Goal: Find specific page/section: Find specific page/section

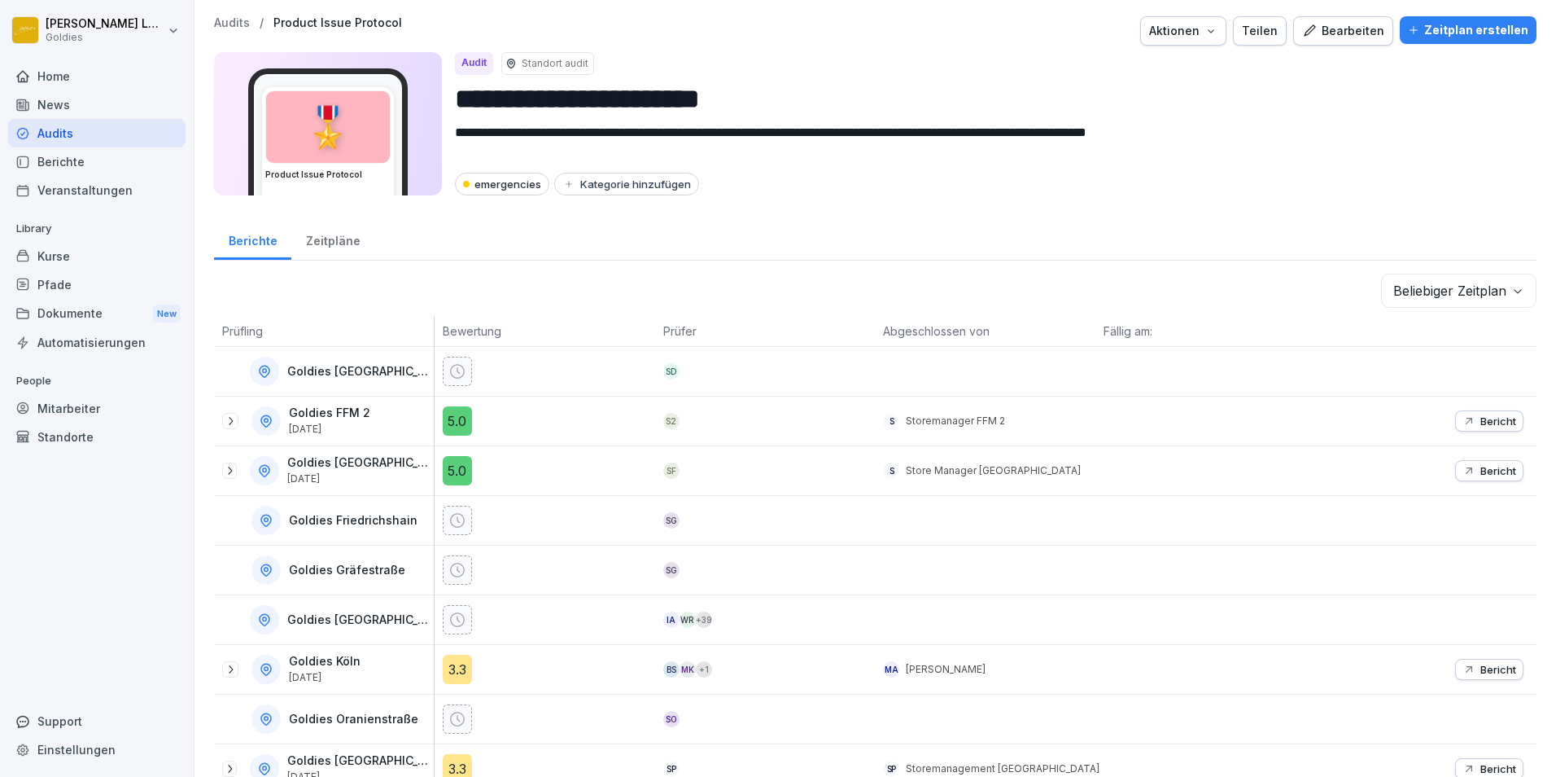
click at [82, 130] on div "Audits" at bounding box center [96, 133] width 177 height 28
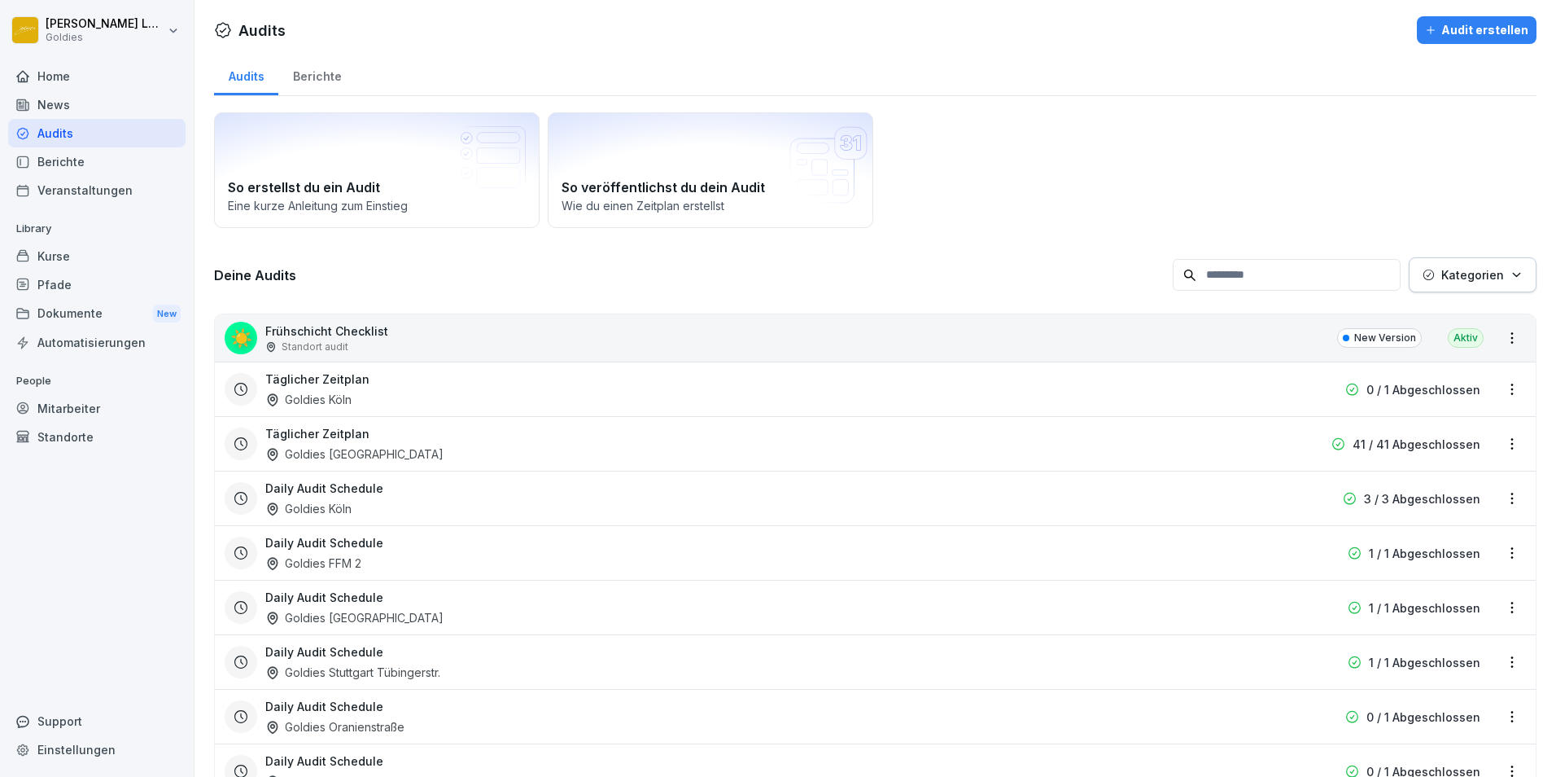
click at [337, 86] on div "Berichte" at bounding box center [316, 75] width 77 height 42
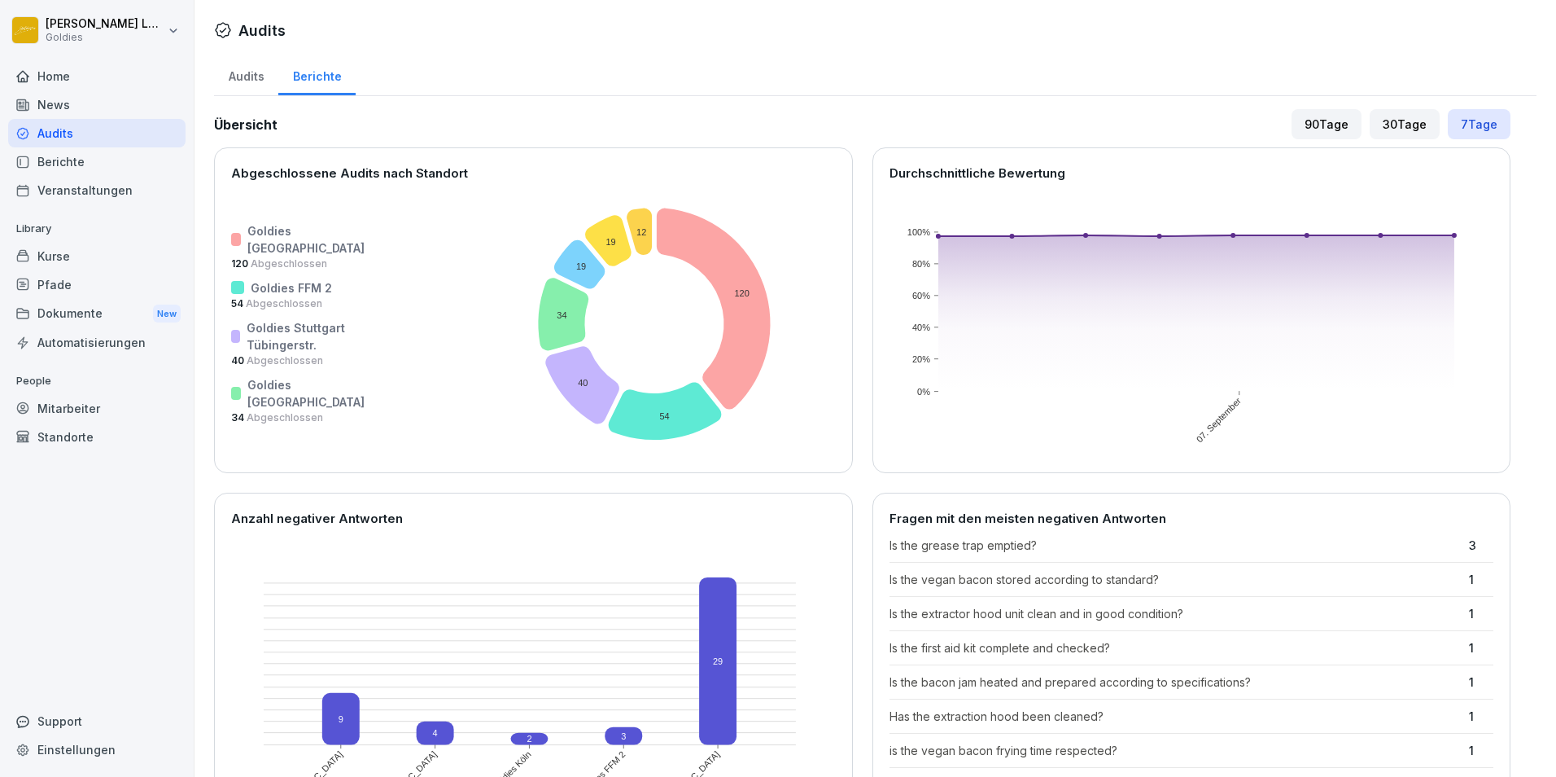
click at [261, 89] on div "Audits" at bounding box center [246, 75] width 64 height 42
click at [252, 81] on div "Audits" at bounding box center [246, 75] width 64 height 42
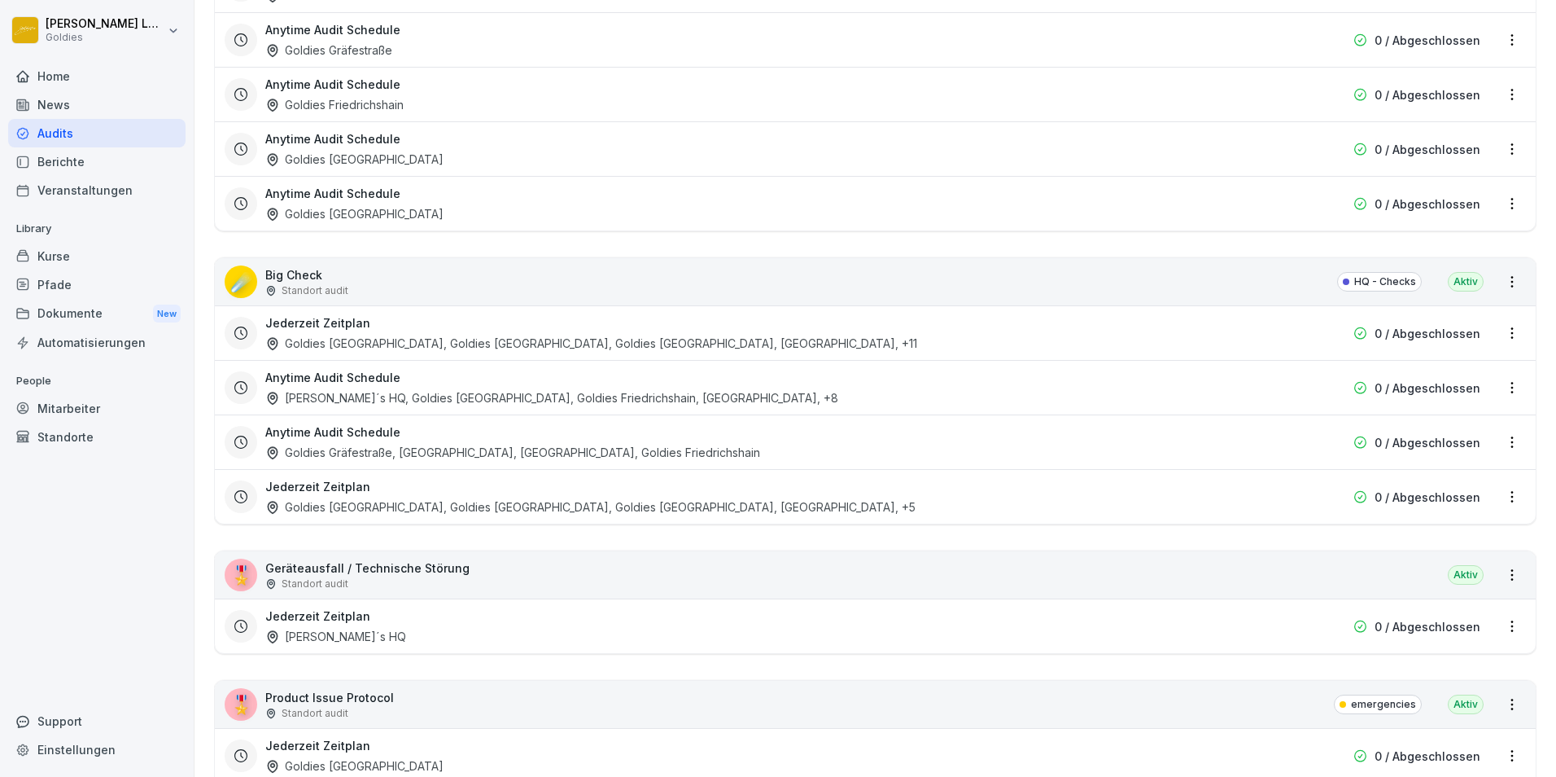
scroll to position [2097, 0]
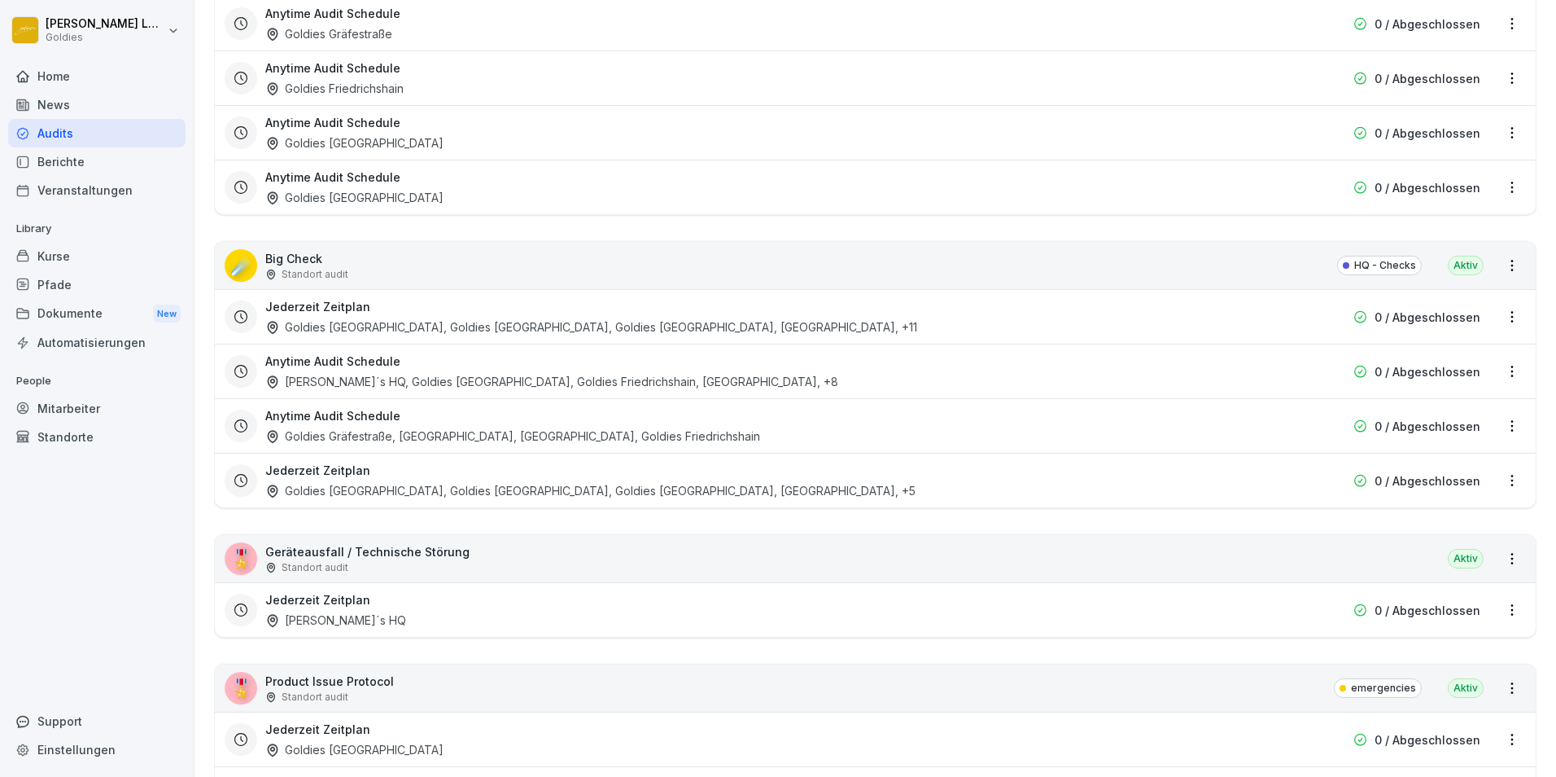
click at [311, 274] on p "Standort audit" at bounding box center [315, 274] width 67 height 15
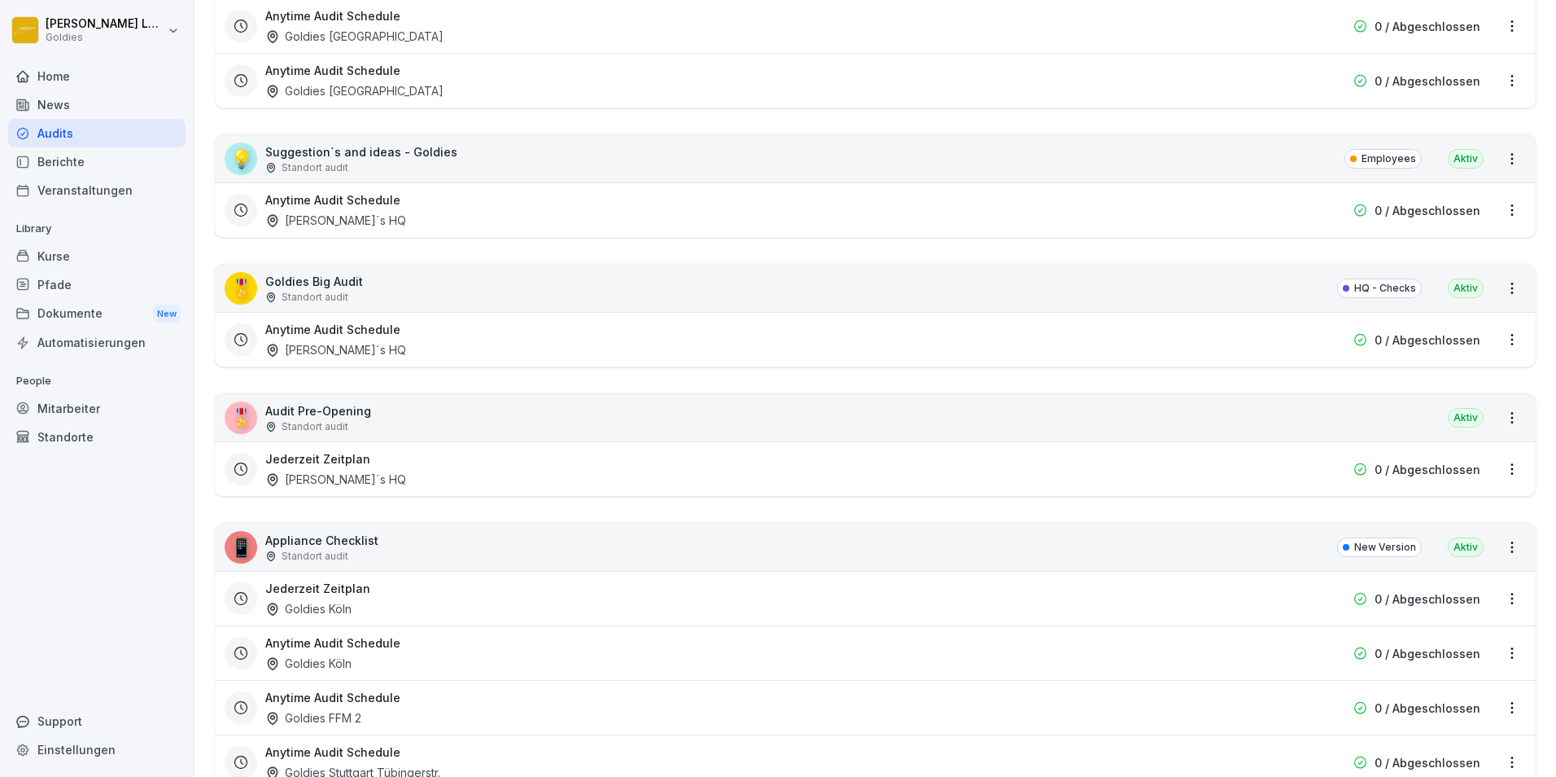
scroll to position [4078, 0]
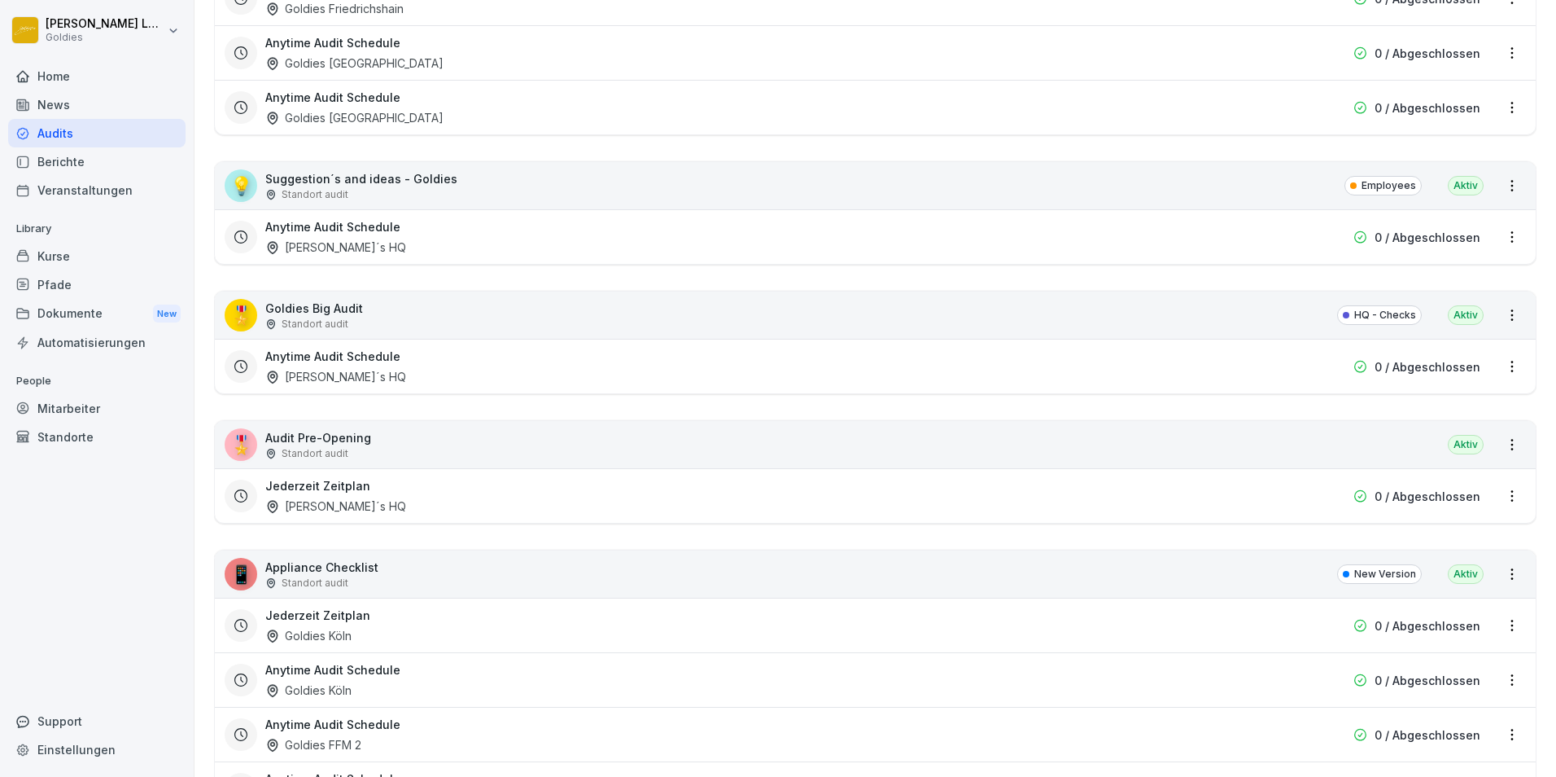
click at [370, 311] on div "🎖️ Goldies Big Audit Standort audit HQ - Checks Aktiv" at bounding box center [875, 314] width 1321 height 47
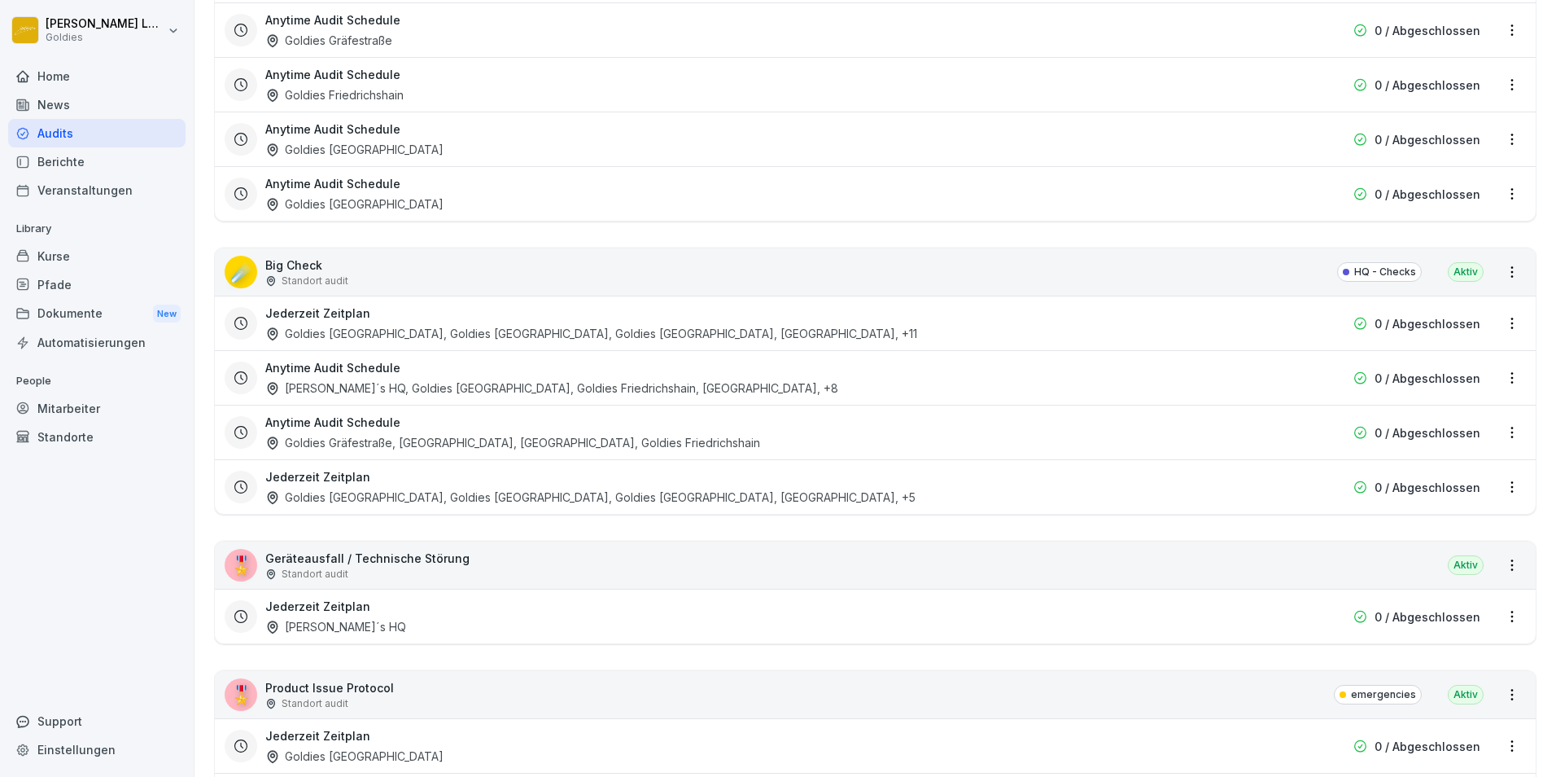
scroll to position [2092, 0]
click at [417, 387] on div "[PERSON_NAME]´s HQ, Goldies [GEOGRAPHIC_DATA], Goldies Friedrichshain, [GEOGRAP…" at bounding box center [551, 386] width 573 height 17
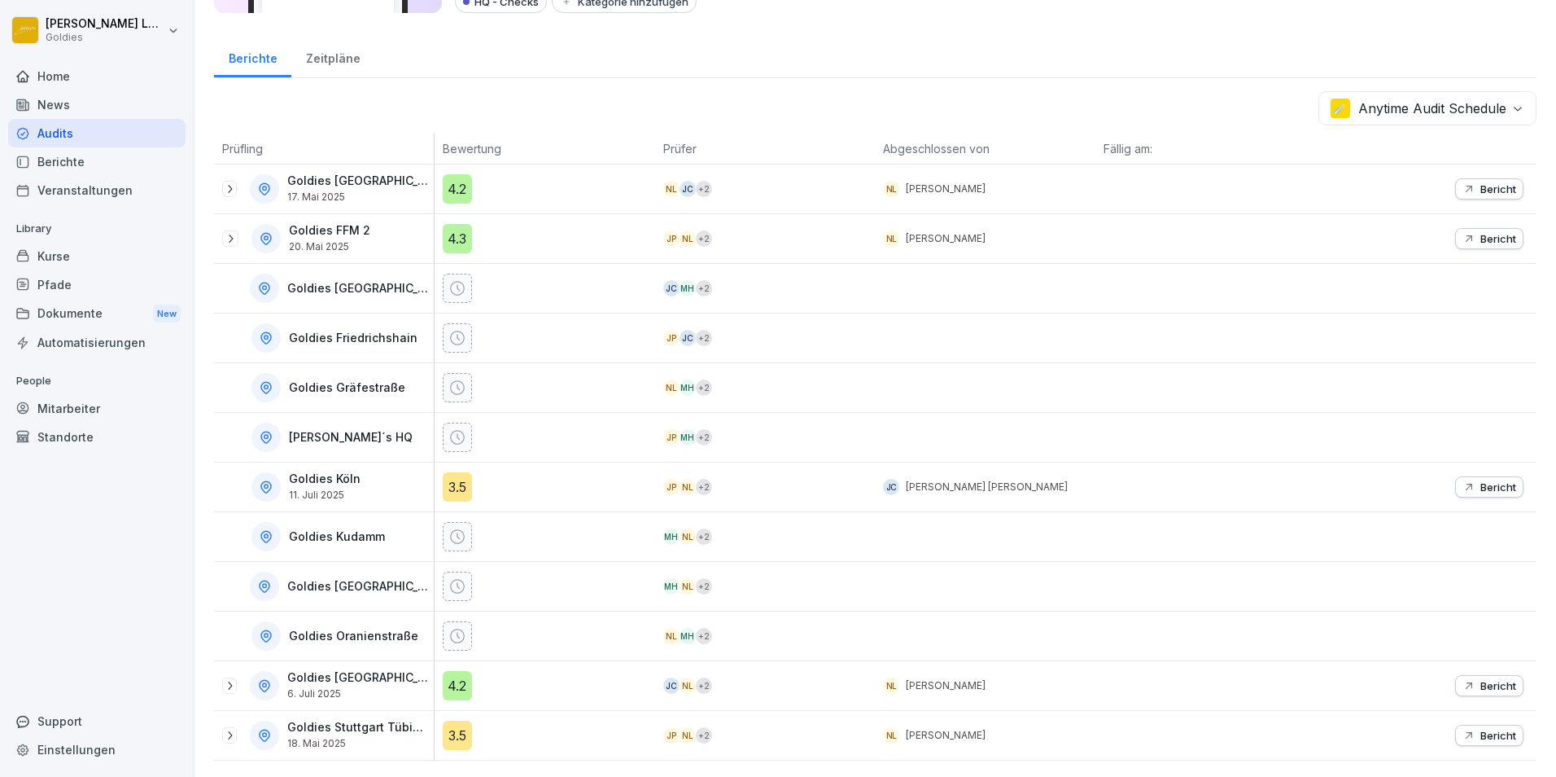
click at [129, 776] on html "**********" at bounding box center [778, 388] width 1556 height 777
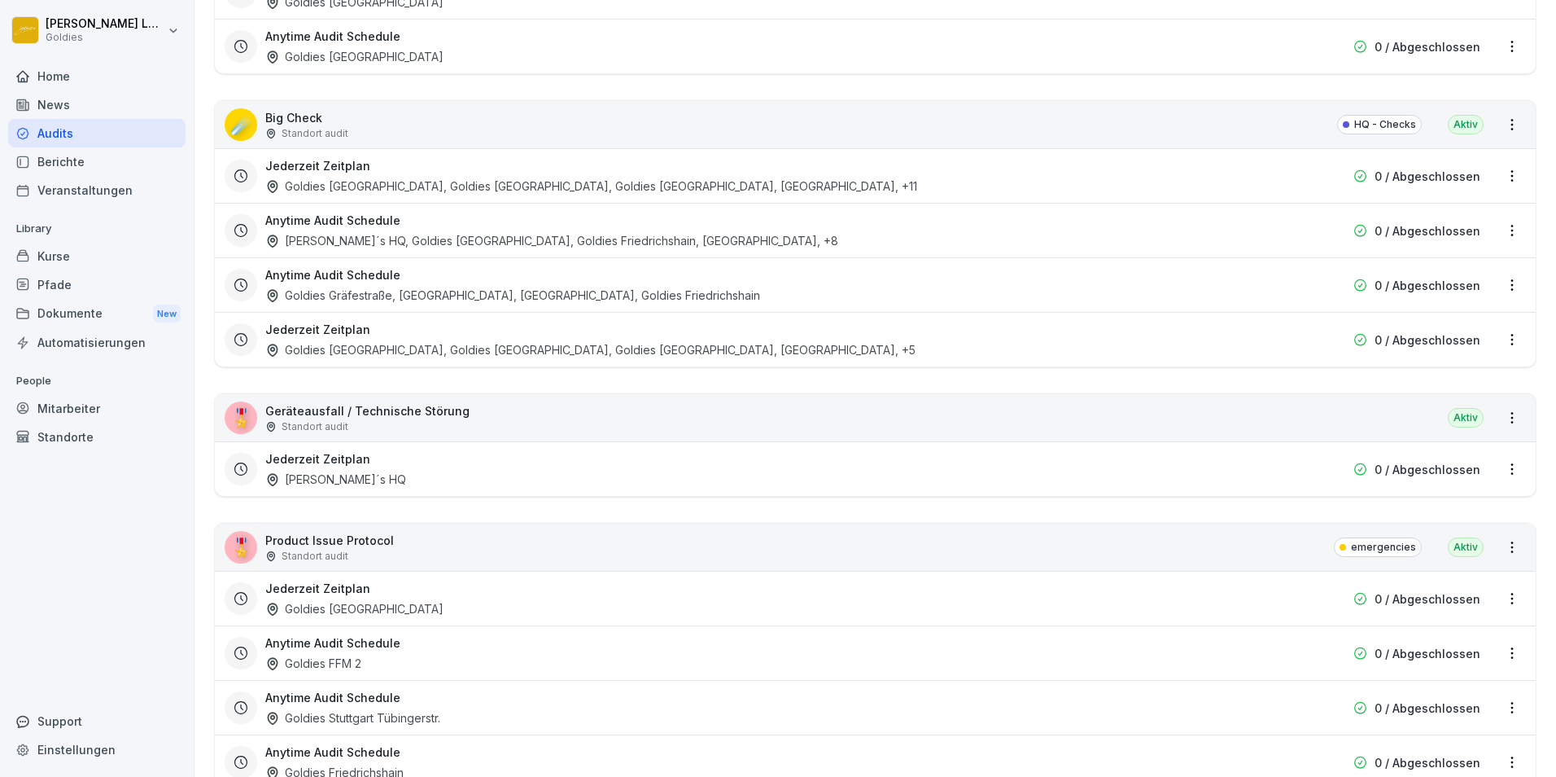
scroll to position [2238, 0]
click at [361, 278] on h3 "Anytime Audit Schedule" at bounding box center [332, 273] width 135 height 17
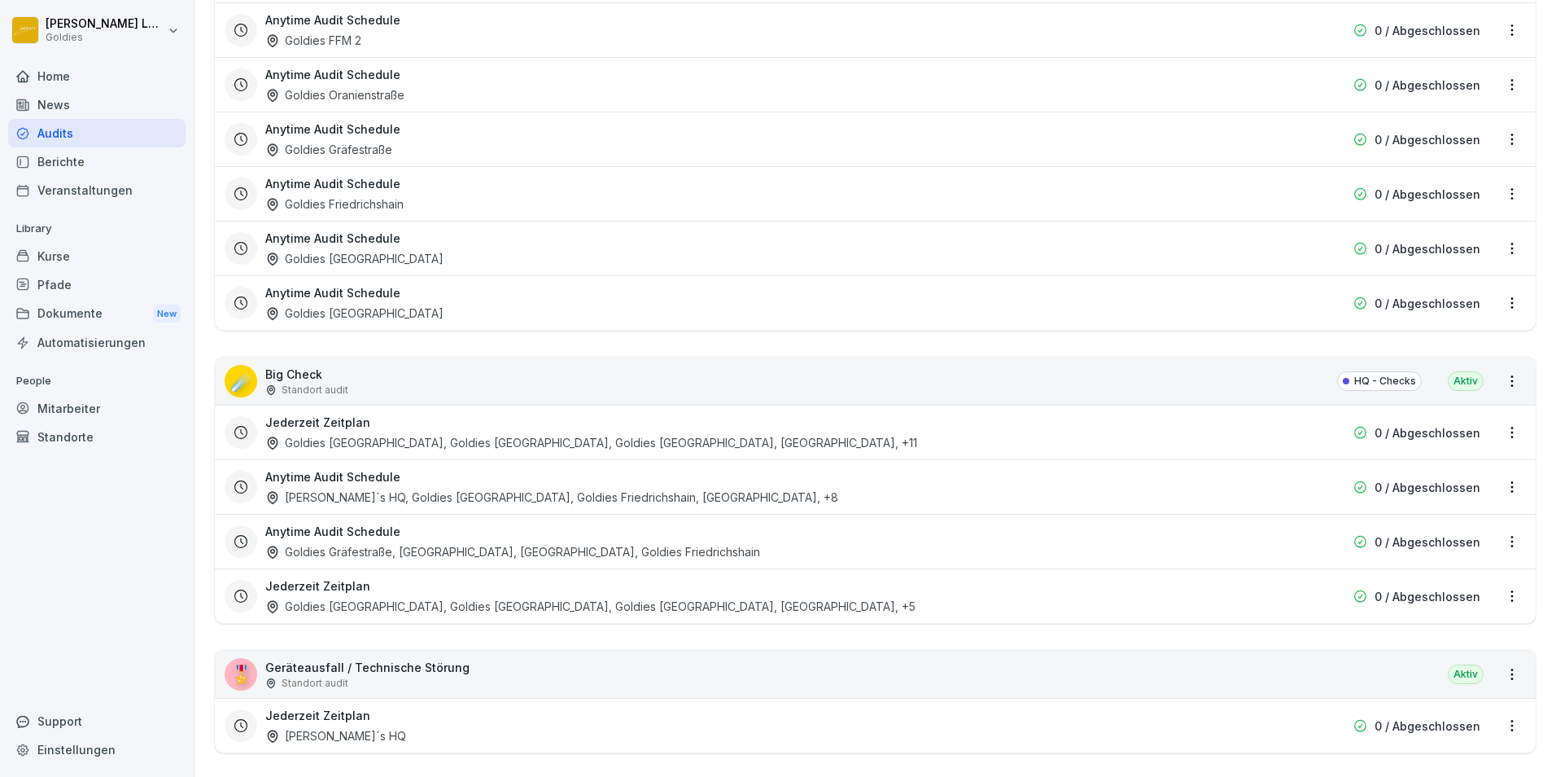
scroll to position [2098, 0]
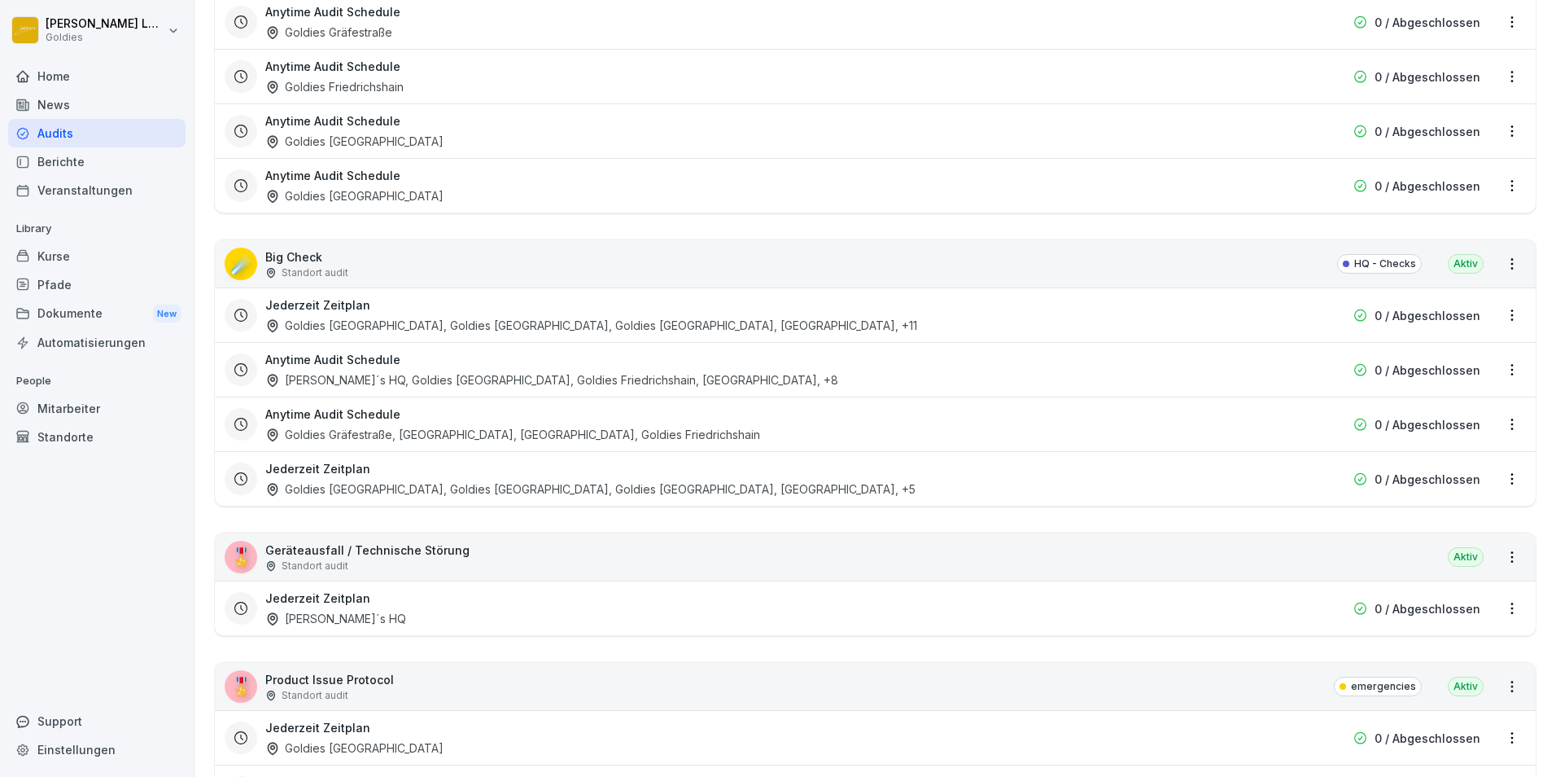
click at [450, 479] on div "Jederzeit Zeitplan Goldies [GEOGRAPHIC_DATA], Goldies [GEOGRAPHIC_DATA], Goldie…" at bounding box center [771, 478] width 1012 height 37
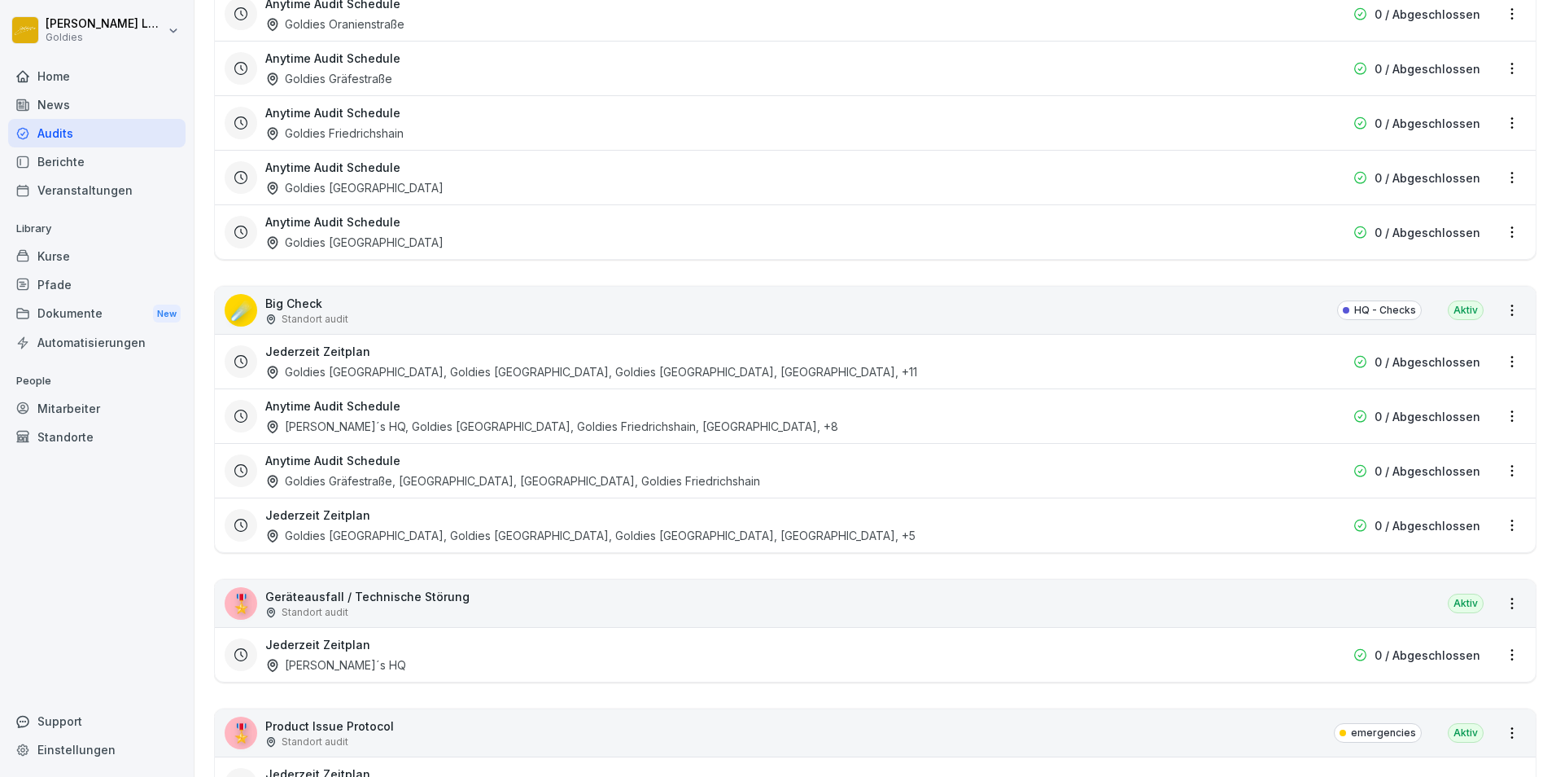
scroll to position [2053, 0]
click at [352, 361] on div "Jederzeit Zeitplan Goldies [GEOGRAPHIC_DATA], Goldies [GEOGRAPHIC_DATA], Goldie…" at bounding box center [771, 360] width 1012 height 37
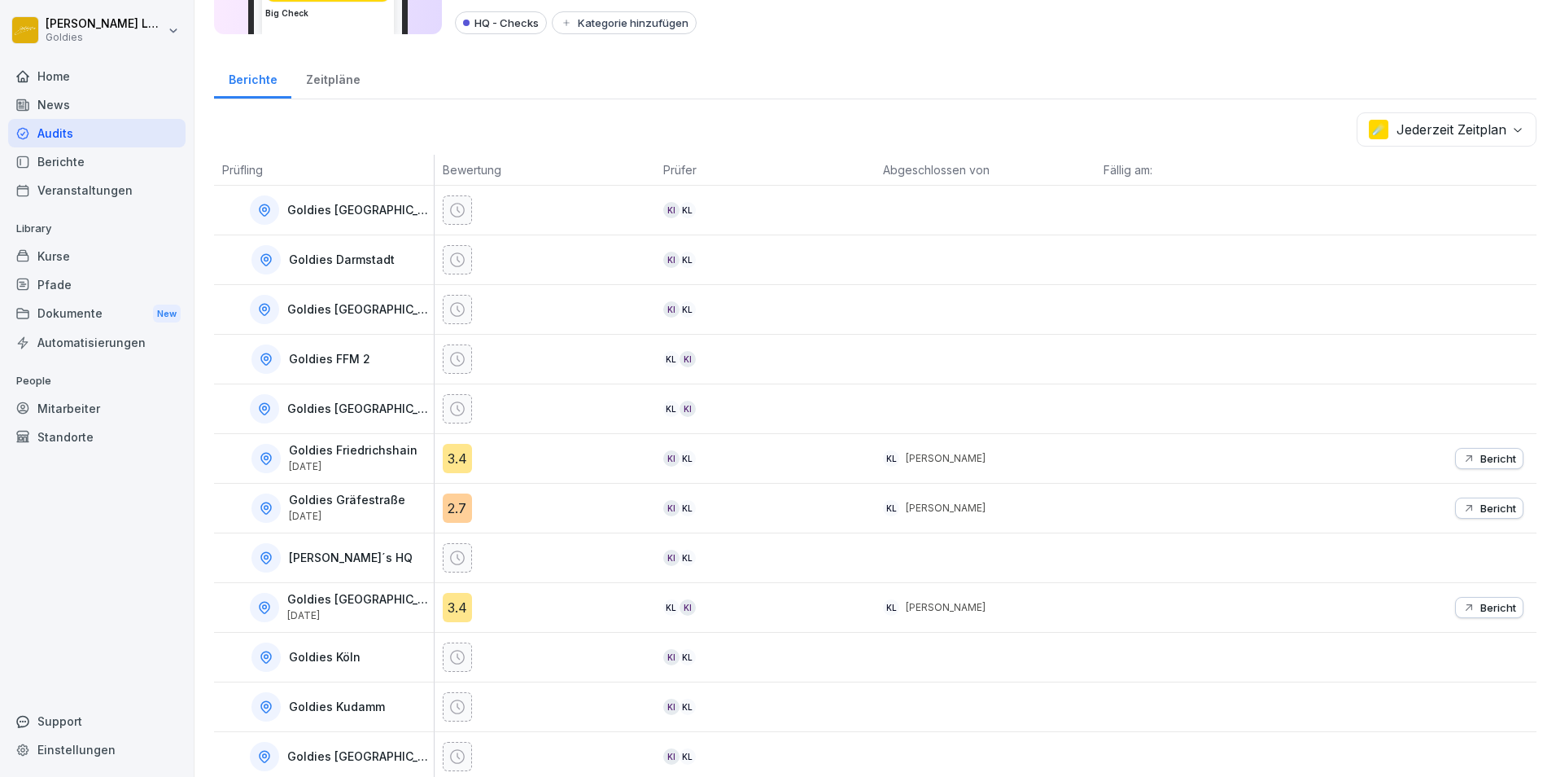
scroll to position [160, 0]
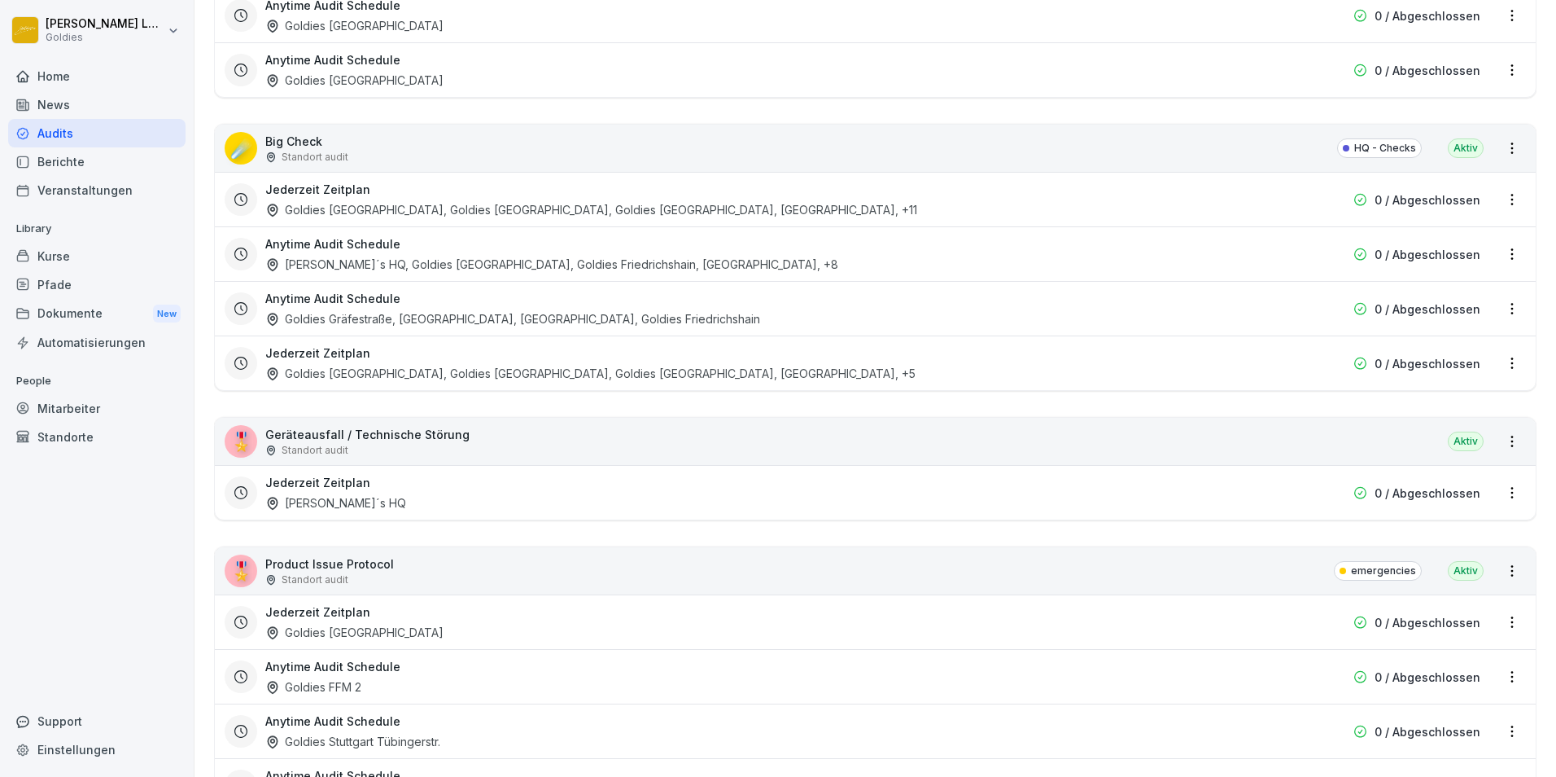
scroll to position [2290, 0]
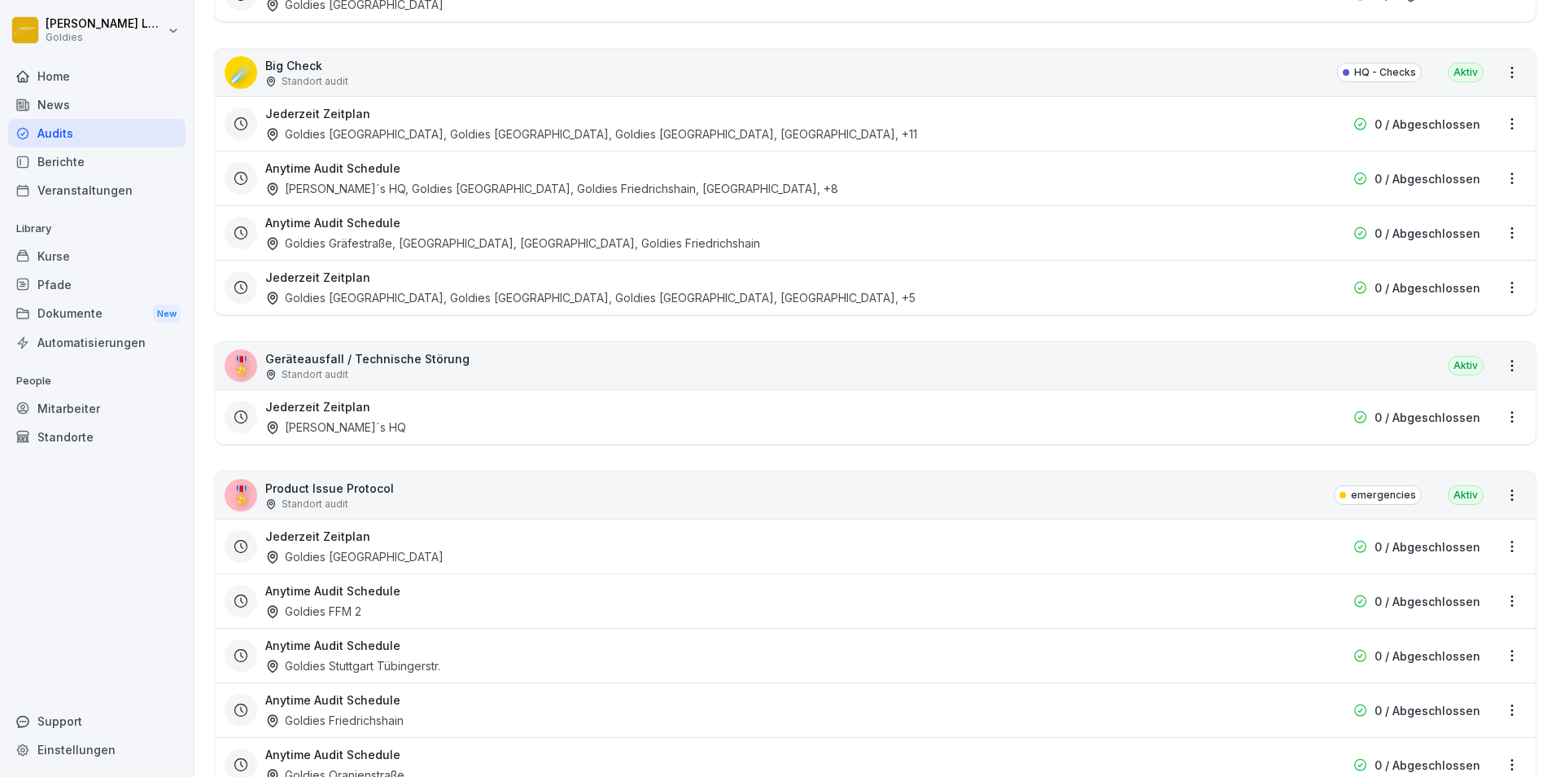
click at [362, 185] on div "[PERSON_NAME]´s HQ, Goldies [GEOGRAPHIC_DATA], Goldies Friedrichshain, [GEOGRAP…" at bounding box center [551, 188] width 573 height 17
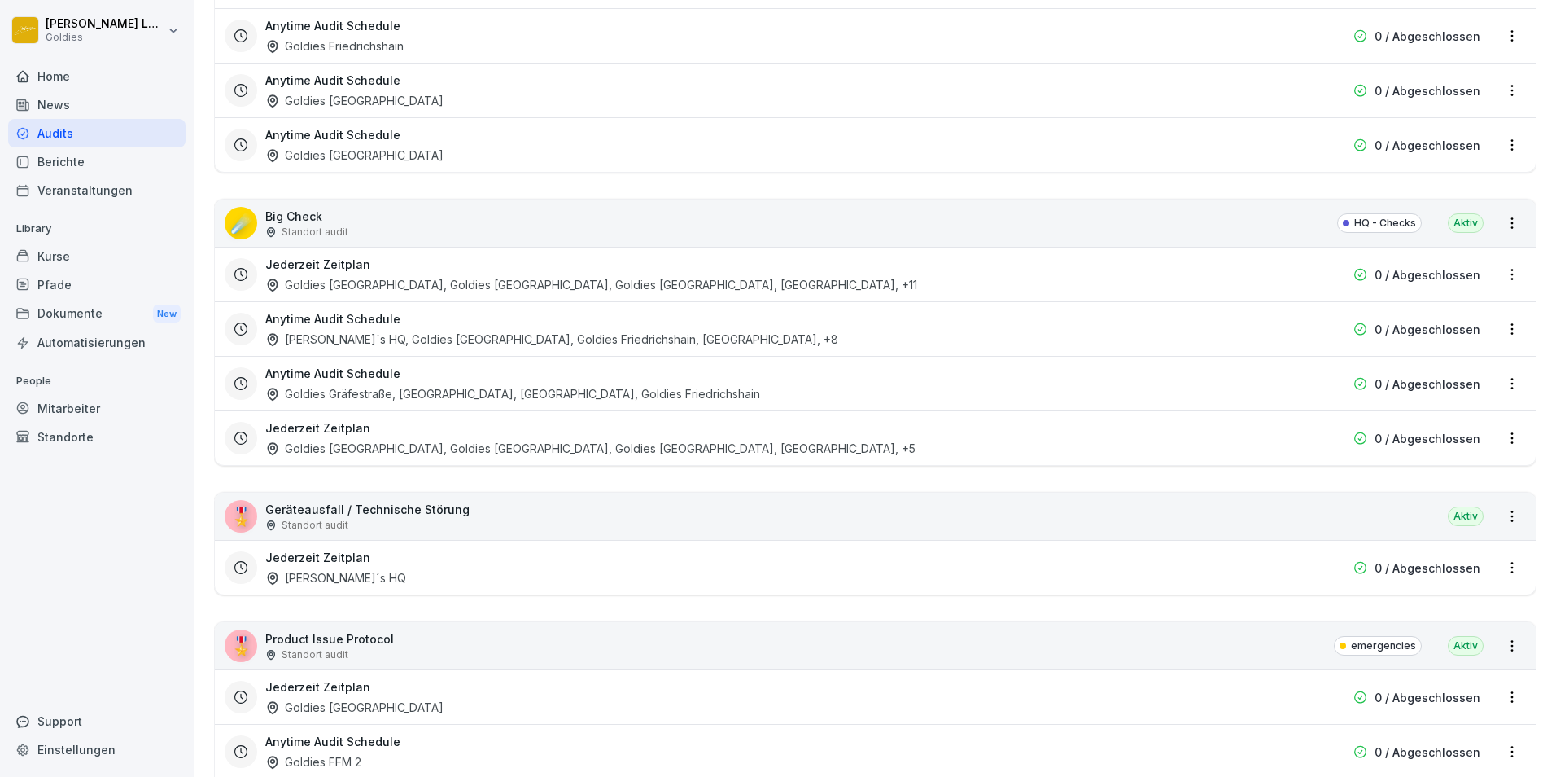
scroll to position [2140, 0]
click at [363, 392] on div "Goldies Gräfestraße, [GEOGRAPHIC_DATA], [GEOGRAPHIC_DATA], Goldies Friedrichsha…" at bounding box center [512, 392] width 495 height 17
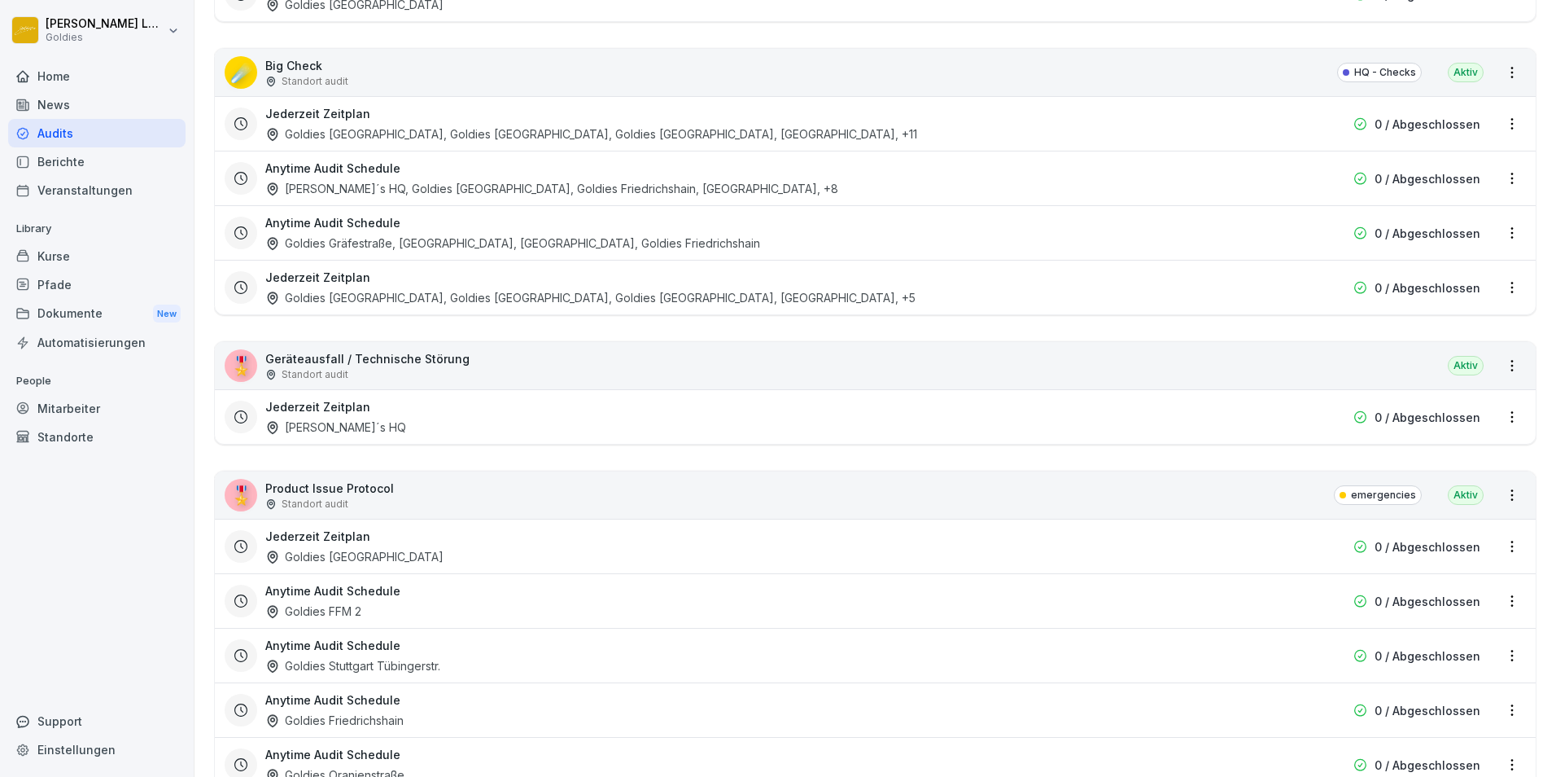
scroll to position [2293, 0]
click at [420, 290] on div "Goldies [GEOGRAPHIC_DATA], Goldies [GEOGRAPHIC_DATA], Goldies [GEOGRAPHIC_DATA]…" at bounding box center [590, 294] width 650 height 17
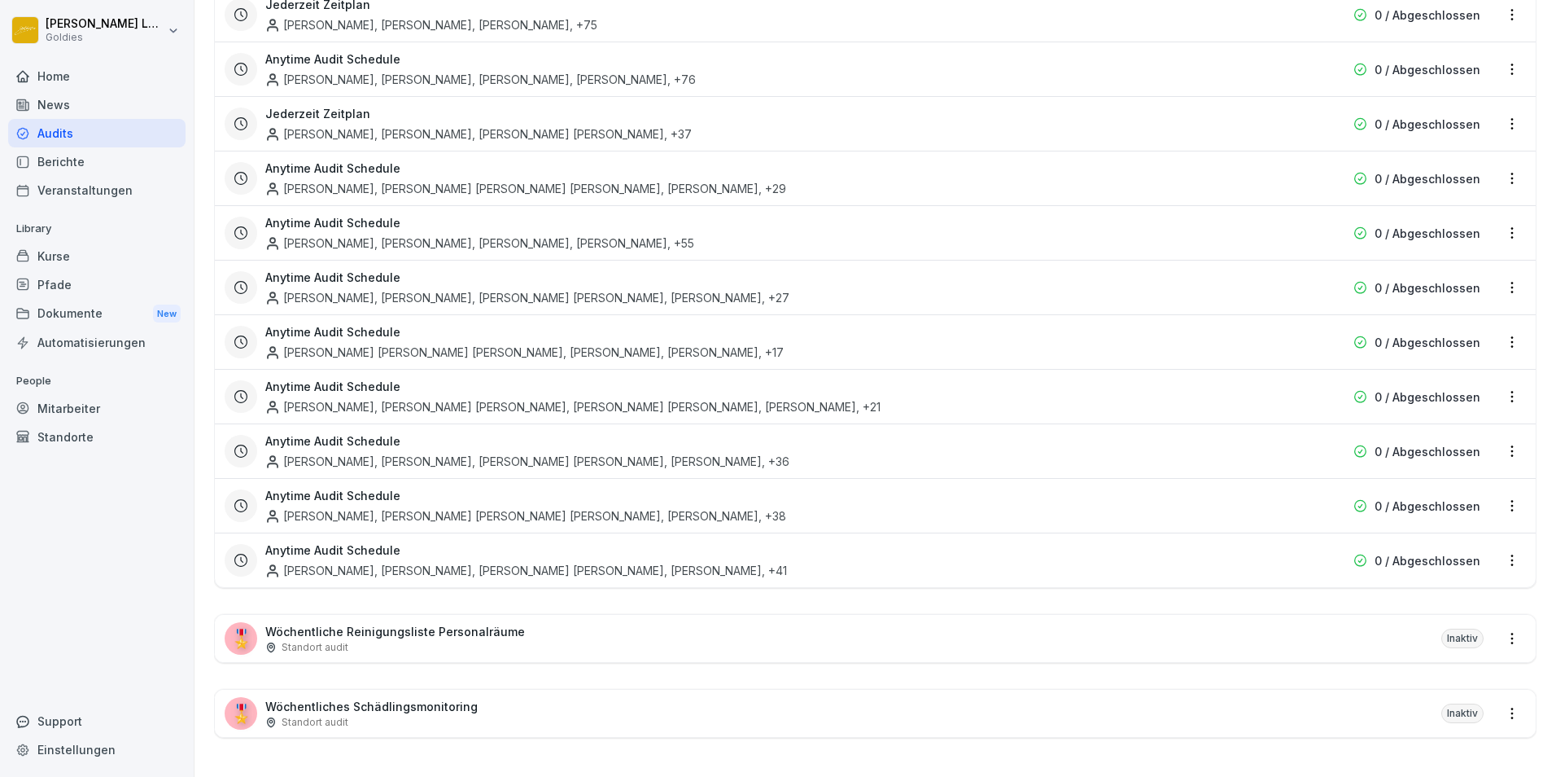
scroll to position [6089, 0]
